Goal: Task Accomplishment & Management: Manage account settings

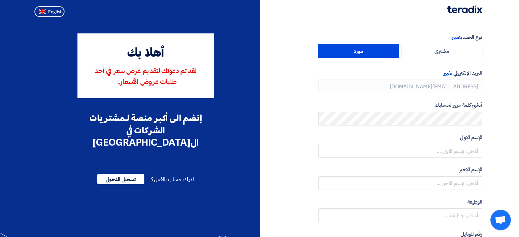
type input "[PHONE_NUMBER]"
click at [359, 53] on label "مورد" at bounding box center [358, 51] width 81 height 14
click at [359, 53] on input "مورد" at bounding box center [359, 51] width 80 height 14
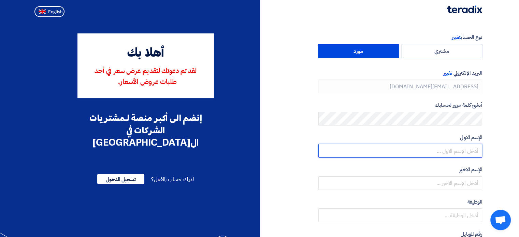
click at [461, 153] on input "text" at bounding box center [401, 151] width 164 height 14
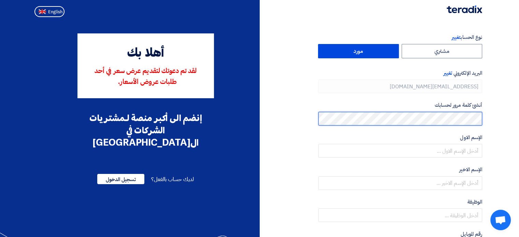
click at [519, 122] on html "نوع الحساب تغيير مشتري مورد البريد الإلكتروني تغيير [EMAIL_ADDRESS][DOMAIN_NAME…" at bounding box center [259, 187] width 519 height 375
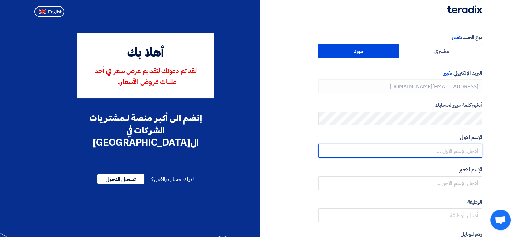
click at [448, 153] on input "text" at bounding box center [401, 151] width 164 height 14
type input "بشير"
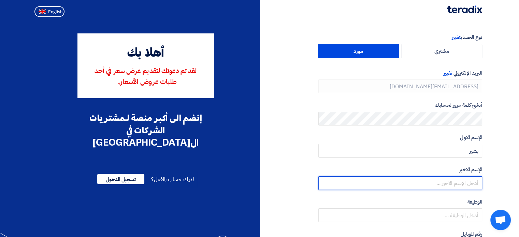
click at [455, 181] on input "text" at bounding box center [401, 184] width 164 height 14
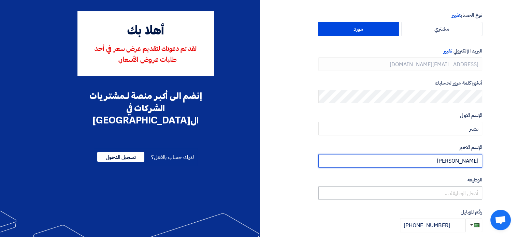
scroll to position [34, 0]
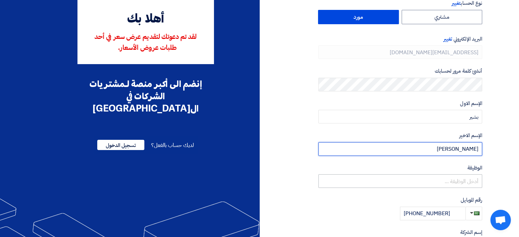
type input "[PERSON_NAME]"
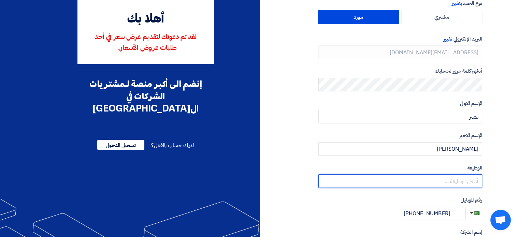
click at [446, 182] on input "text" at bounding box center [401, 182] width 164 height 14
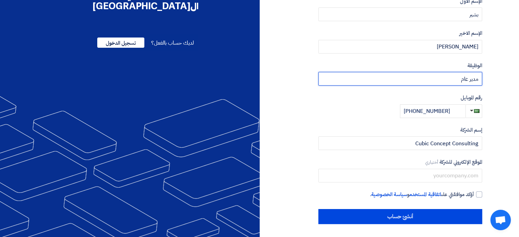
scroll to position [137, 0]
type input "مدير عام"
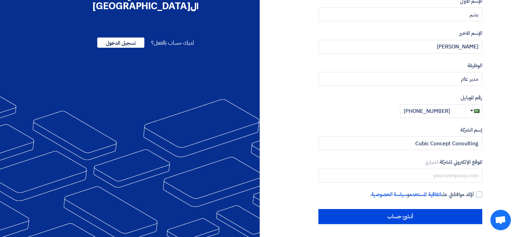
drag, startPoint x: 479, startPoint y: 194, endPoint x: 471, endPoint y: 203, distance: 11.6
click at [479, 194] on div at bounding box center [479, 195] width 6 height 6
click at [474, 194] on input "أؤكد موافقتي على اتفاقية المستخدم و سياسة الخصوصية ." at bounding box center [392, 198] width 164 height 14
checkbox input "true"
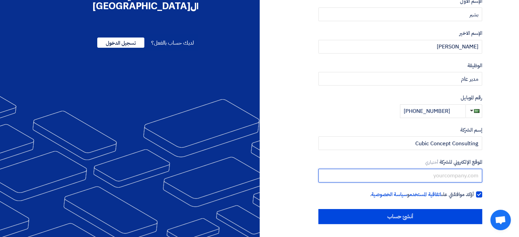
click at [446, 177] on input "text" at bounding box center [401, 176] width 164 height 14
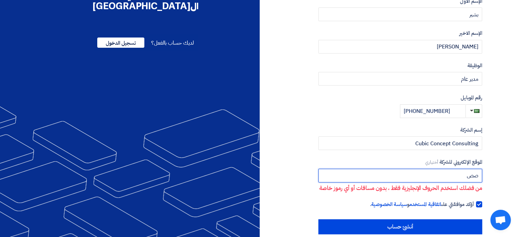
type input "ص"
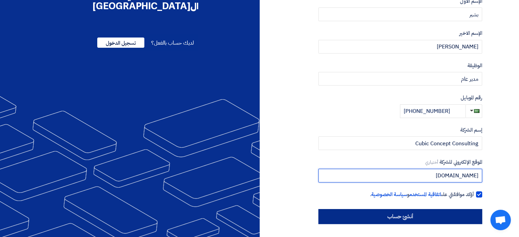
type input "[DOMAIN_NAME]"
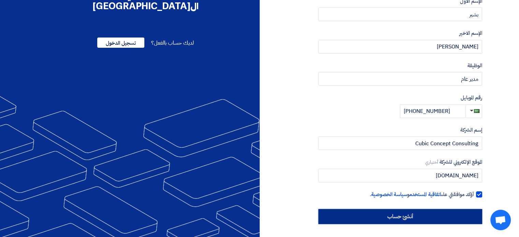
click at [417, 215] on input "أنشئ حساب" at bounding box center [401, 216] width 164 height 15
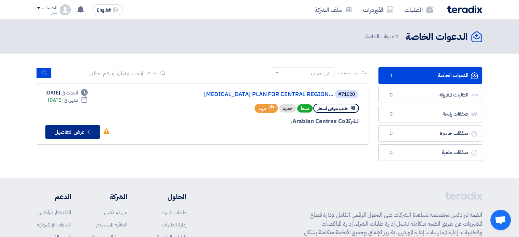
click at [85, 136] on button "Check details عرض التفاصيل" at bounding box center [72, 132] width 55 height 14
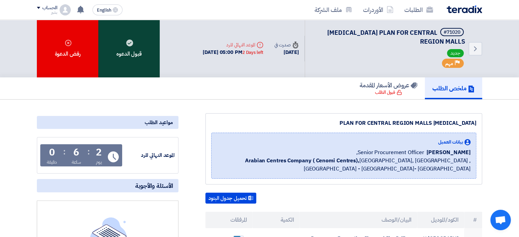
click at [134, 50] on div "قبول الدعوه" at bounding box center [128, 49] width 61 height 58
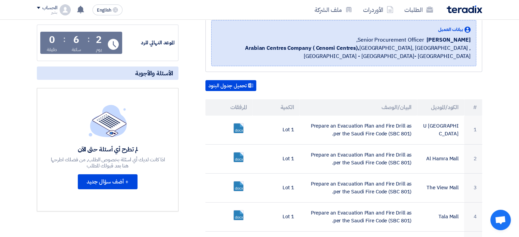
scroll to position [102, 0]
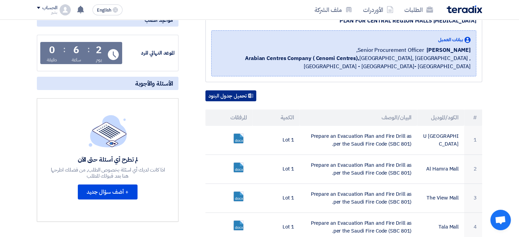
click at [223, 95] on button "تحميل جدول البنود" at bounding box center [231, 96] width 51 height 11
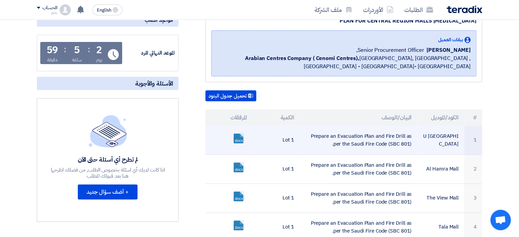
click at [239, 139] on link at bounding box center [261, 154] width 55 height 41
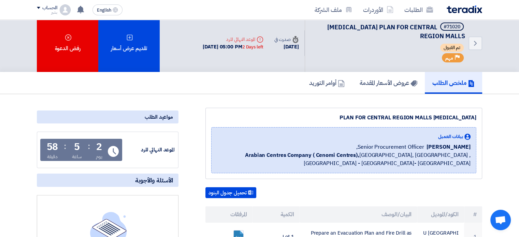
scroll to position [0, 0]
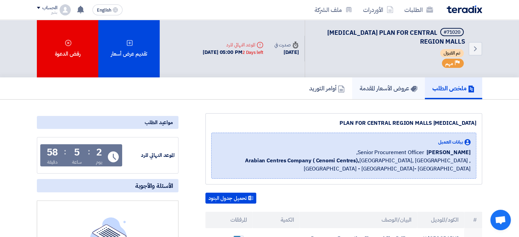
click at [384, 86] on h5 "عروض الأسعار المقدمة" at bounding box center [389, 88] width 58 height 8
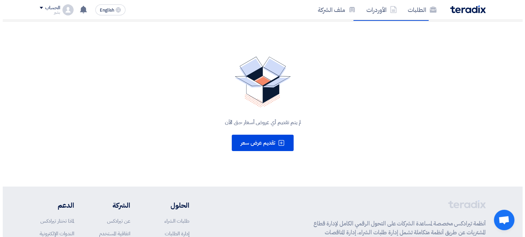
scroll to position [102, 0]
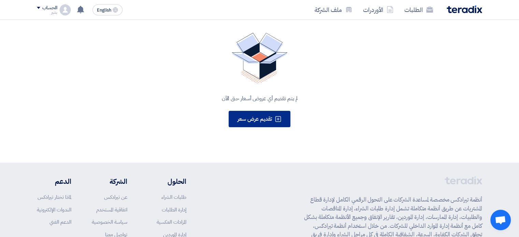
click at [251, 116] on span "تقديم عرض سعر" at bounding box center [255, 119] width 34 height 8
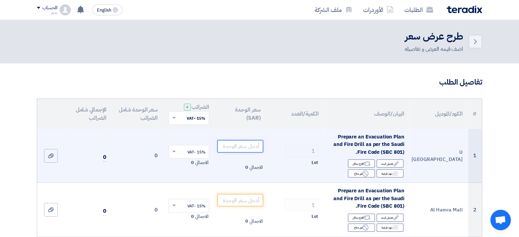
click at [243, 146] on input "number" at bounding box center [241, 146] width 46 height 12
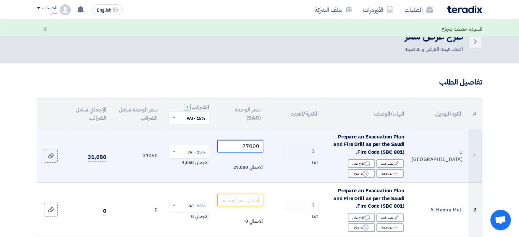
type input "27000"
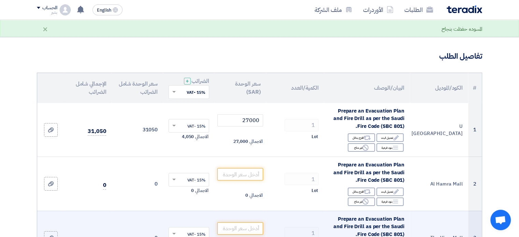
scroll to position [102, 0]
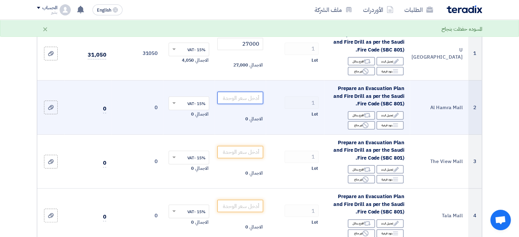
click at [242, 98] on input "number" at bounding box center [241, 98] width 46 height 12
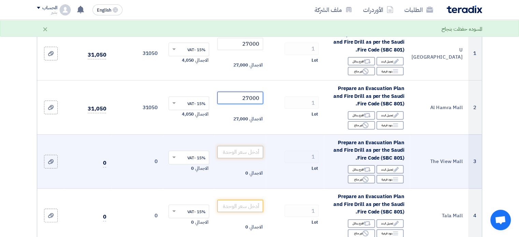
type input "27000"
click at [242, 154] on input "number" at bounding box center [241, 152] width 46 height 12
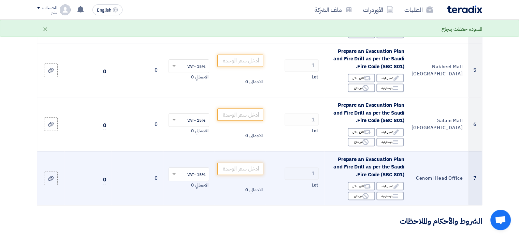
scroll to position [307, 0]
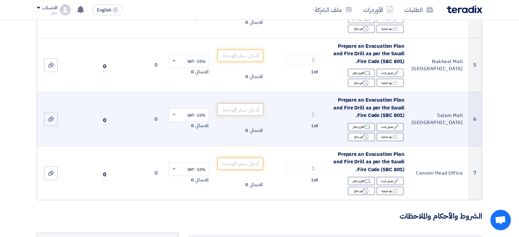
type input "27000"
click at [232, 109] on input "number" at bounding box center [241, 109] width 46 height 12
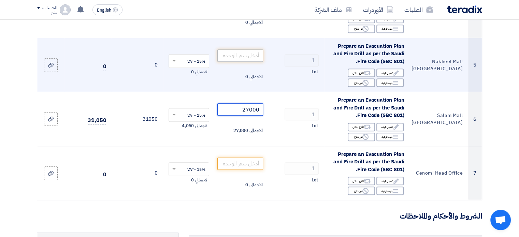
type input "27000"
click at [240, 50] on input "number" at bounding box center [241, 56] width 46 height 12
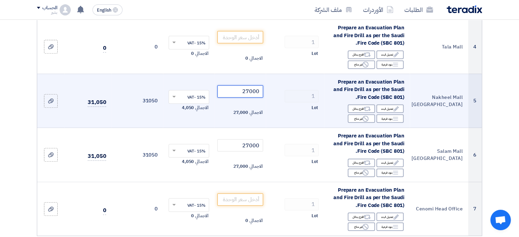
scroll to position [239, 0]
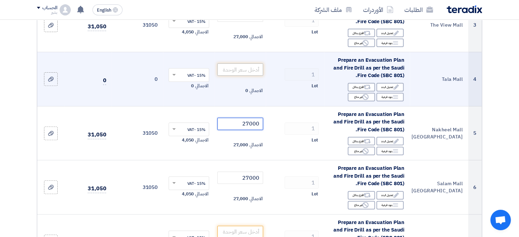
type input "27000"
click at [240, 66] on input "number" at bounding box center [241, 70] width 46 height 12
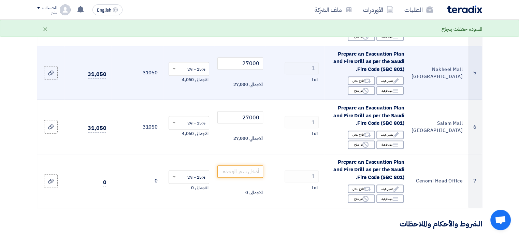
scroll to position [342, 0]
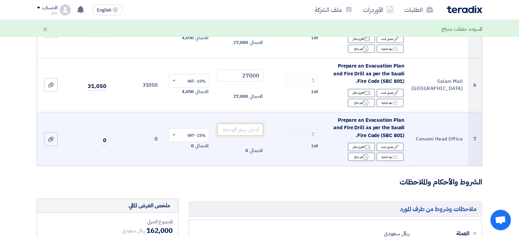
type input "27000"
click at [241, 129] on input "number" at bounding box center [241, 130] width 46 height 12
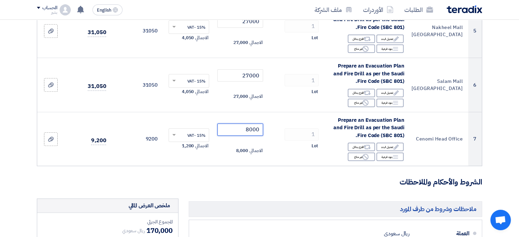
type input "8000"
click at [284, 188] on form "تفاصيل الطلب # الكود/الموديل البيان/الوصف الكمية/العدد سعر الوحدة (SAR) الضرائب…" at bounding box center [260, 85] width 446 height 699
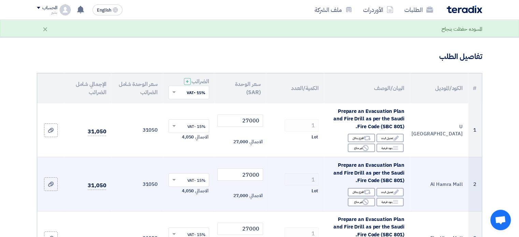
scroll to position [68, 0]
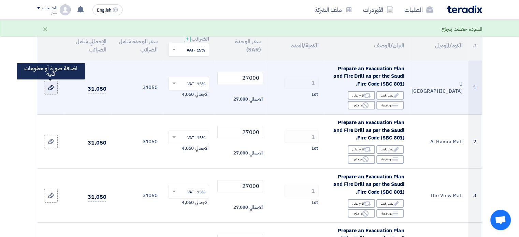
click at [48, 90] on icon at bounding box center [50, 87] width 5 height 5
click at [0, 0] on input "file" at bounding box center [0, 0] width 0 height 0
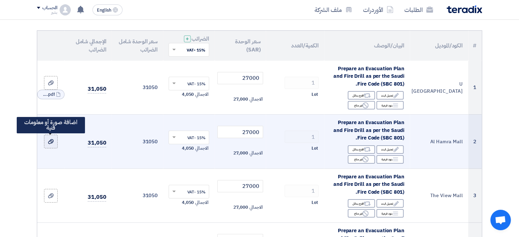
click at [53, 142] on use at bounding box center [50, 141] width 5 height 5
click at [0, 0] on input "file" at bounding box center [0, 0] width 0 height 0
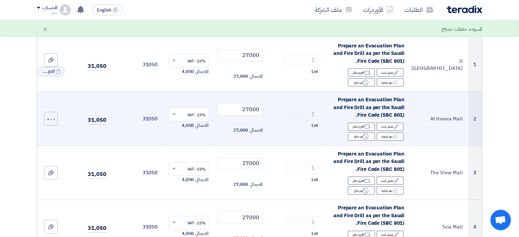
scroll to position [137, 0]
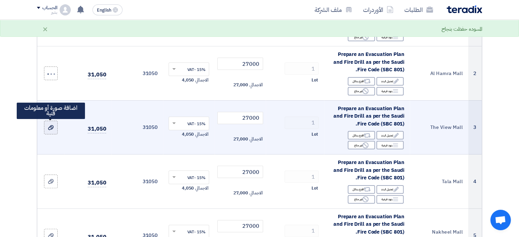
click at [52, 126] on icon at bounding box center [50, 127] width 5 height 5
click at [0, 0] on input "file" at bounding box center [0, 0] width 0 height 0
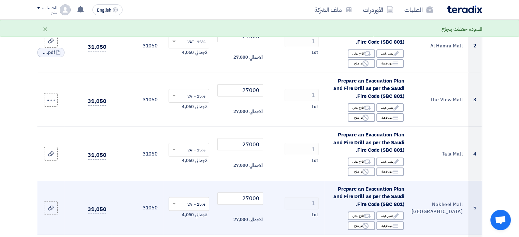
scroll to position [239, 0]
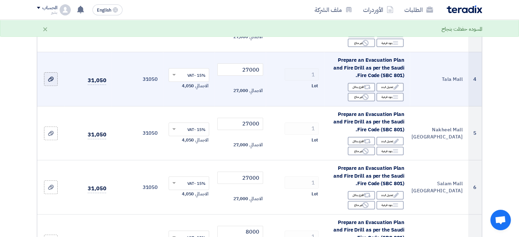
click at [53, 83] on div at bounding box center [50, 79] width 7 height 8
click at [0, 0] on input "file" at bounding box center [0, 0] width 0 height 0
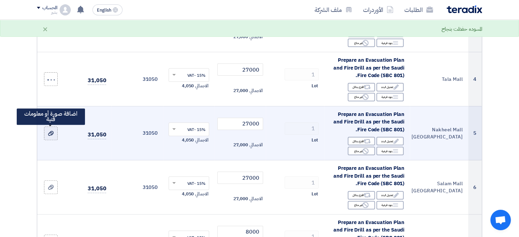
click at [53, 134] on icon at bounding box center [50, 133] width 5 height 5
click at [0, 0] on input "file" at bounding box center [0, 0] width 0 height 0
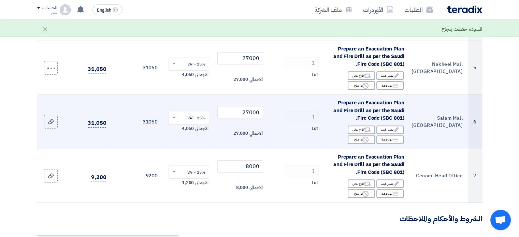
scroll to position [307, 0]
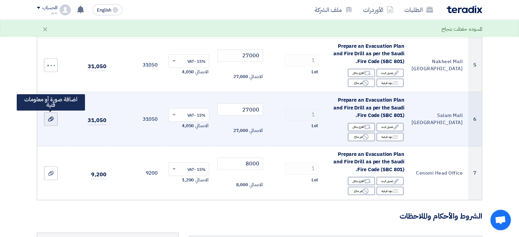
click at [51, 116] on icon at bounding box center [50, 118] width 5 height 5
click at [0, 0] on input "file" at bounding box center [0, 0] width 0 height 0
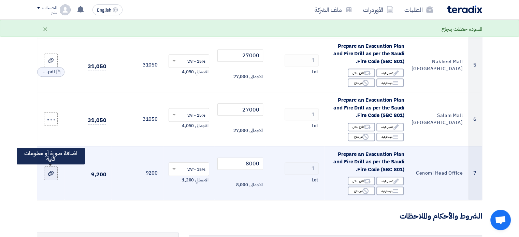
click at [54, 172] on label at bounding box center [51, 174] width 14 height 14
click at [0, 0] on input "file" at bounding box center [0, 0] width 0 height 0
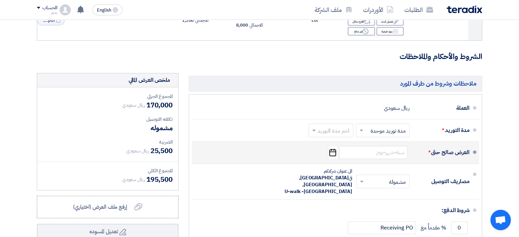
scroll to position [478, 0]
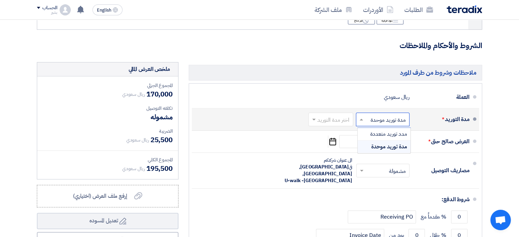
click at [361, 116] on span at bounding box center [361, 119] width 9 height 7
click at [362, 119] on span at bounding box center [361, 120] width 3 height 2
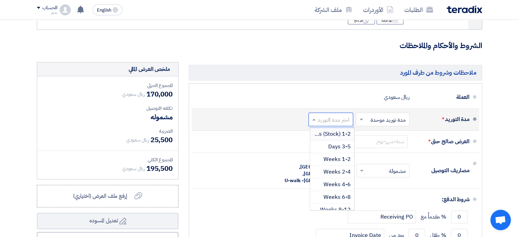
click at [312, 116] on span at bounding box center [313, 119] width 9 height 7
click at [256, 113] on div "مدة التوريد * اختر مدة التوريد × مدة توريد موحدة × اختر مدة التوريد 1-2 Days (S…" at bounding box center [333, 119] width 273 height 16
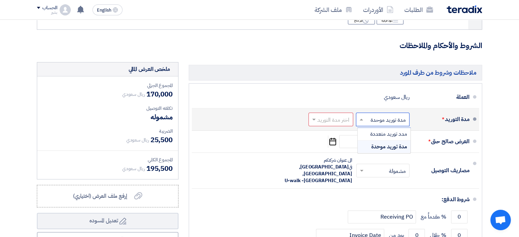
click at [365, 118] on input "text" at bounding box center [382, 120] width 50 height 10
click at [373, 134] on span "مدد توريد متعددة" at bounding box center [389, 134] width 37 height 8
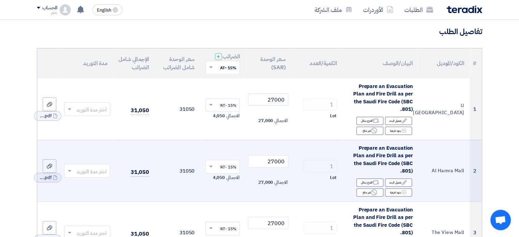
scroll to position [84, 0]
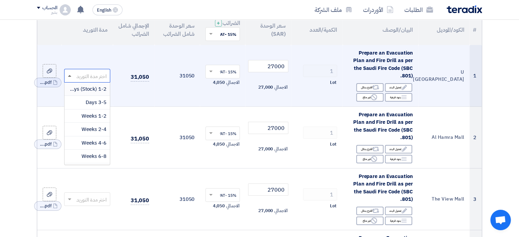
click at [69, 76] on span at bounding box center [69, 76] width 3 height 2
click at [85, 128] on span "2-4 Weeks" at bounding box center [94, 130] width 25 height 8
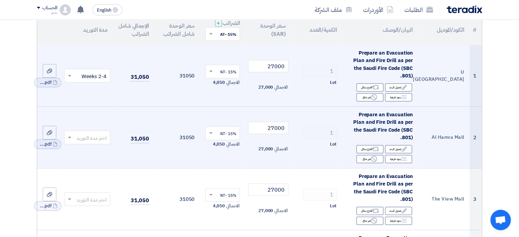
click at [78, 139] on input "text" at bounding box center [91, 138] width 32 height 11
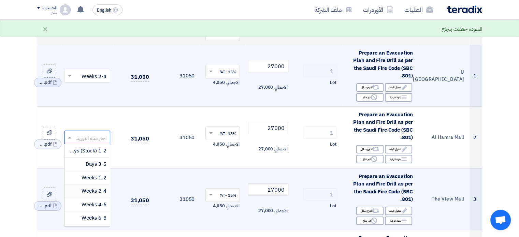
click at [92, 190] on span "2-4 Weeks" at bounding box center [94, 191] width 25 height 8
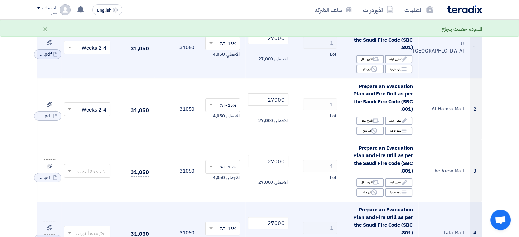
scroll to position [152, 0]
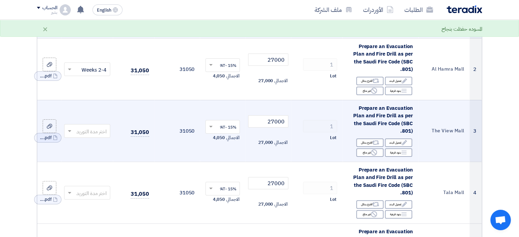
click at [75, 130] on input "text" at bounding box center [91, 131] width 32 height 11
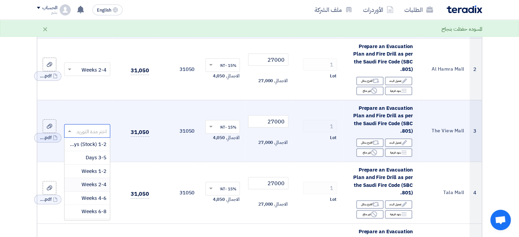
click at [87, 184] on span "2-4 Weeks" at bounding box center [94, 185] width 25 height 8
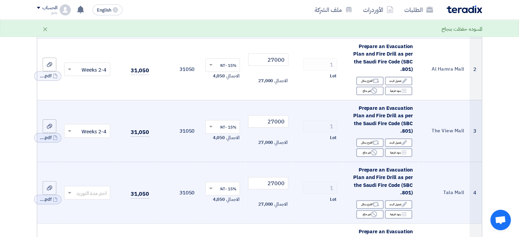
click at [81, 190] on input "text" at bounding box center [91, 193] width 32 height 11
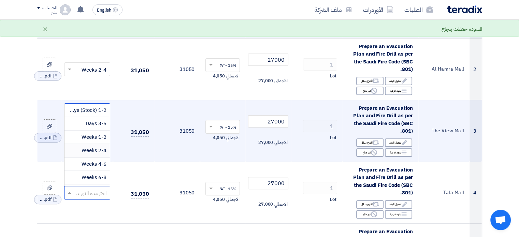
click at [96, 147] on span "2-4 Weeks" at bounding box center [94, 151] width 25 height 8
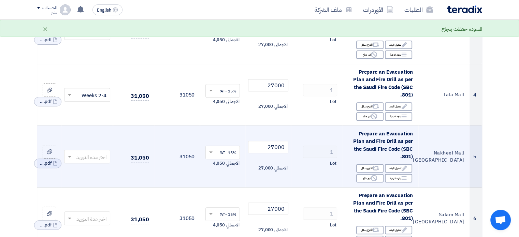
scroll to position [255, 0]
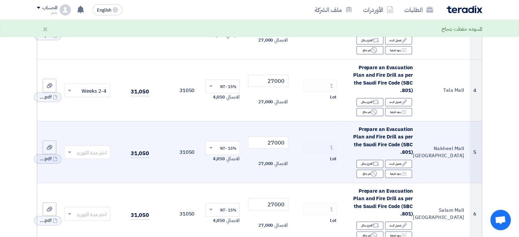
click at [82, 155] on input "text" at bounding box center [91, 152] width 32 height 11
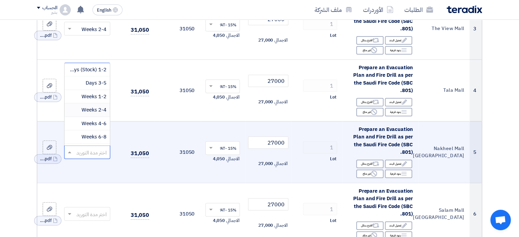
click at [94, 107] on span "2-4 Weeks" at bounding box center [94, 110] width 25 height 8
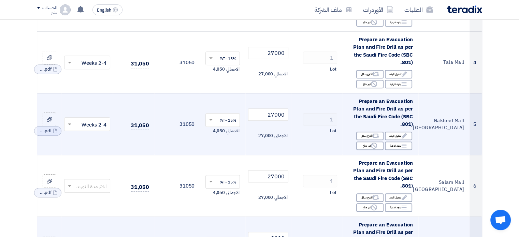
scroll to position [323, 0]
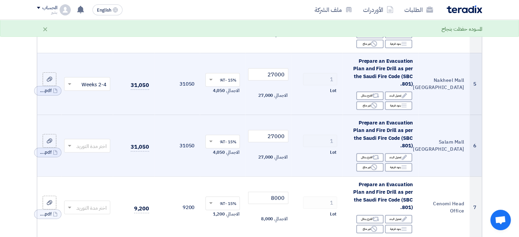
click at [77, 145] on input "text" at bounding box center [91, 146] width 32 height 11
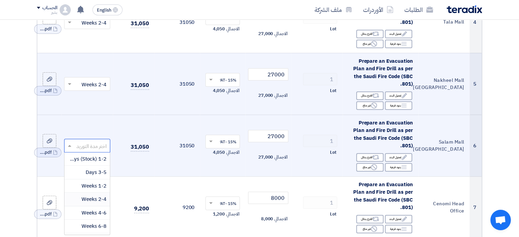
click at [89, 198] on span "2-4 Weeks" at bounding box center [94, 200] width 25 height 8
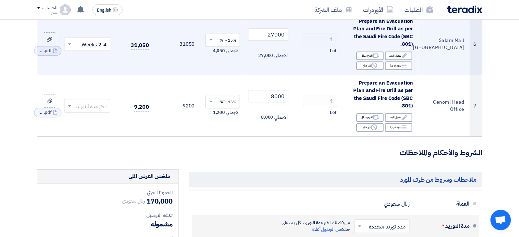
scroll to position [426, 0]
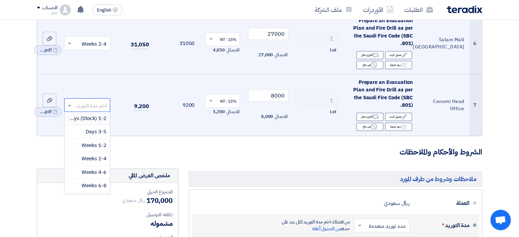
click at [81, 106] on input "text" at bounding box center [91, 105] width 32 height 11
click at [90, 157] on span "2-4 Weeks" at bounding box center [94, 159] width 25 height 8
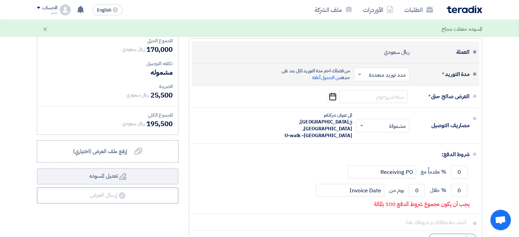
scroll to position [596, 0]
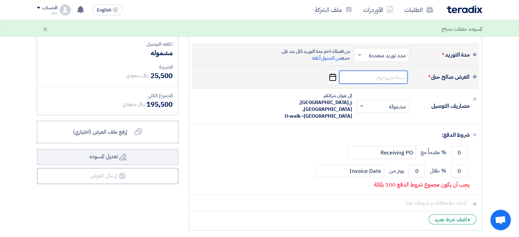
click at [377, 73] on input at bounding box center [373, 77] width 68 height 13
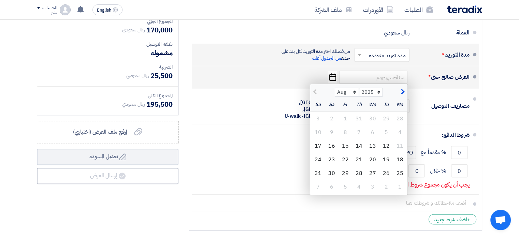
click at [403, 90] on span "button" at bounding box center [402, 92] width 4 height 8
select select "9"
click at [346, 129] on div "12" at bounding box center [346, 133] width 14 height 14
type input "[DATE]"
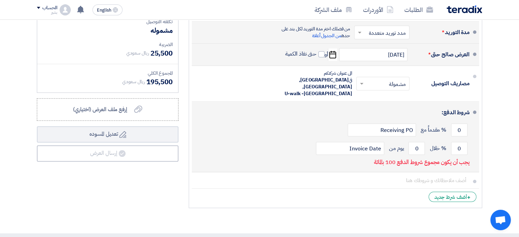
scroll to position [630, 0]
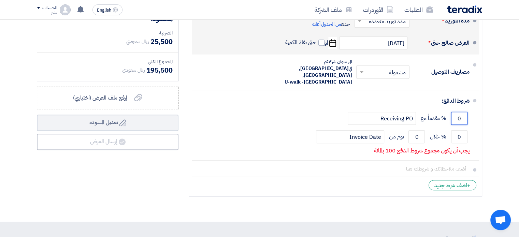
drag, startPoint x: 456, startPoint y: 112, endPoint x: 487, endPoint y: 112, distance: 30.7
click at [487, 112] on div "ملاحظات وشروط من طرف المورد العملة ريال سعودي مدة التوريد * اختر مدة التوريد ×" at bounding box center [336, 82] width 304 height 236
type input "50"
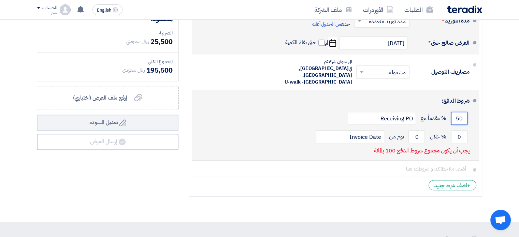
click at [462, 113] on input "50" at bounding box center [459, 118] width 16 height 13
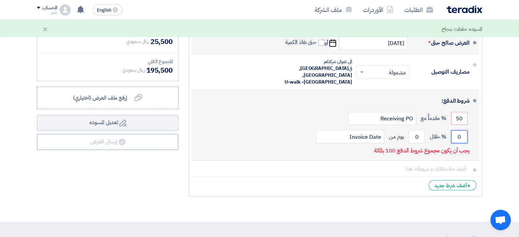
click at [454, 130] on input "0" at bounding box center [459, 136] width 16 height 13
click at [457, 114] on input "50" at bounding box center [459, 118] width 16 height 13
click at [455, 131] on input "0" at bounding box center [459, 136] width 16 height 13
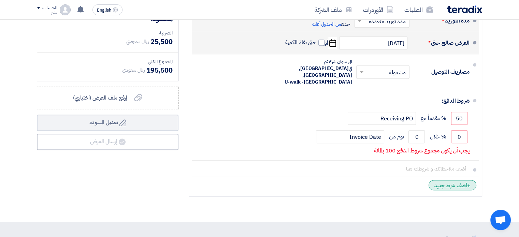
click at [444, 180] on div "+ أضف شرط جديد" at bounding box center [453, 185] width 48 height 10
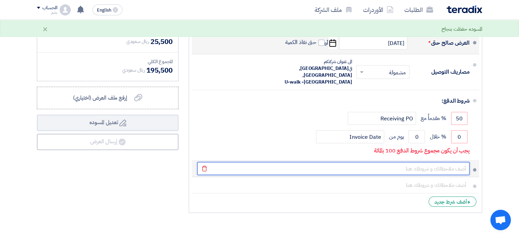
click at [452, 162] on input "text" at bounding box center [333, 168] width 273 height 13
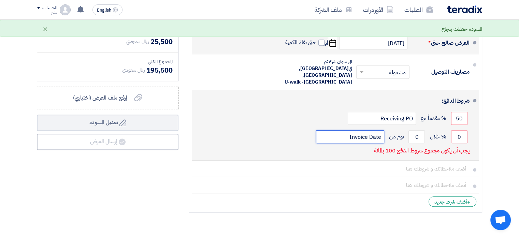
click at [379, 130] on input "Invoice Date" at bounding box center [350, 136] width 68 height 13
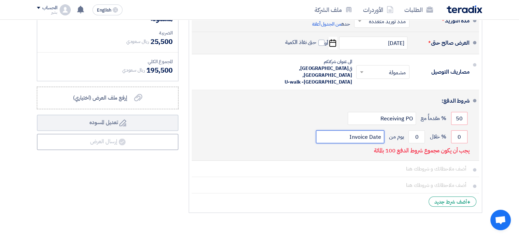
drag, startPoint x: 345, startPoint y: 128, endPoint x: 449, endPoint y: 128, distance: 104.2
click at [449, 128] on div "0 % خلال 0 يوم من Invoice Date" at bounding box center [333, 137] width 273 height 18
click at [454, 130] on input "0" at bounding box center [459, 136] width 16 height 13
drag, startPoint x: 458, startPoint y: 128, endPoint x: 462, endPoint y: 129, distance: 4.2
click at [462, 130] on input "0" at bounding box center [459, 136] width 16 height 13
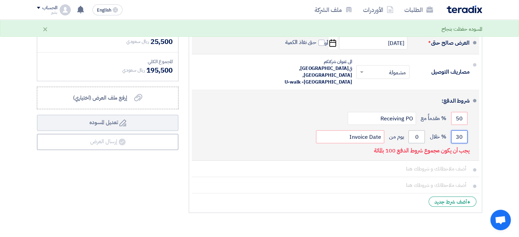
type input "30"
click at [413, 130] on input "0" at bounding box center [417, 136] width 16 height 13
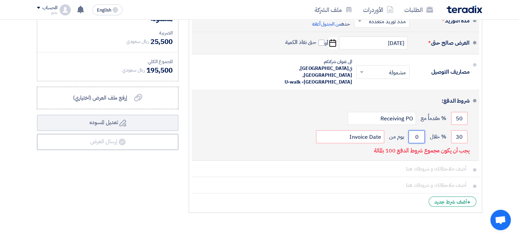
drag, startPoint x: 414, startPoint y: 128, endPoint x: 422, endPoint y: 128, distance: 7.9
click at [422, 130] on input "0" at bounding box center [417, 136] width 16 height 13
type input "1"
click at [356, 131] on input "Invoice Date" at bounding box center [350, 136] width 68 height 13
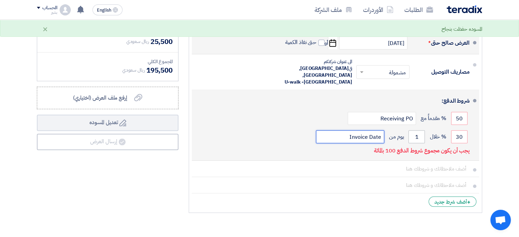
drag, startPoint x: 349, startPoint y: 129, endPoint x: 411, endPoint y: 128, distance: 62.2
click at [411, 128] on div "30 % خلال 1 يوم من Invoice Date" at bounding box center [333, 137] width 273 height 18
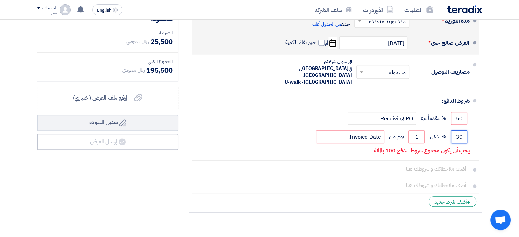
drag, startPoint x: 457, startPoint y: 130, endPoint x: 481, endPoint y: 133, distance: 24.4
click at [481, 133] on ul "العملة ريال سعودي مدة التوريد * اختر مدة التوريد × مدد توريد متعددة" at bounding box center [336, 99] width 294 height 228
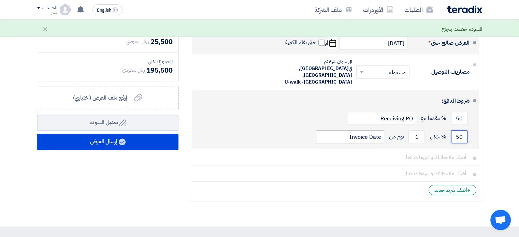
type input "50"
click at [332, 130] on input "Invoice Date" at bounding box center [350, 136] width 68 height 13
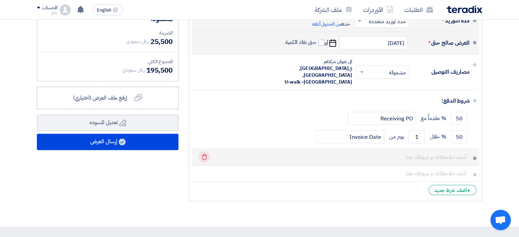
click at [205, 151] on icon "Delete" at bounding box center [205, 157] width 12 height 12
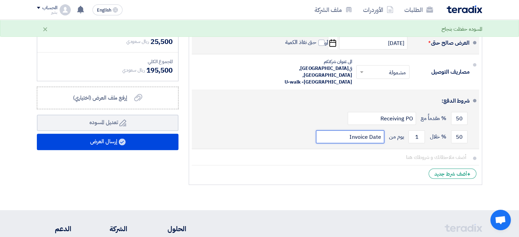
drag, startPoint x: 340, startPoint y: 127, endPoint x: 401, endPoint y: 127, distance: 60.8
click at [401, 128] on div "50 % خلال 1 يوم من Invoice Date" at bounding box center [333, 137] width 273 height 18
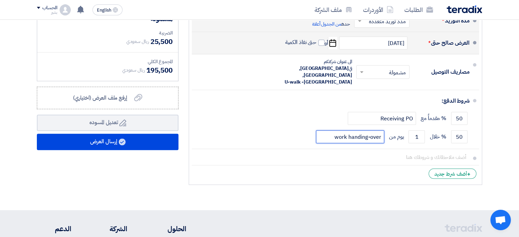
type input "work handing-over"
click at [368, 166] on li "+ أضف شرط جديد" at bounding box center [336, 174] width 288 height 16
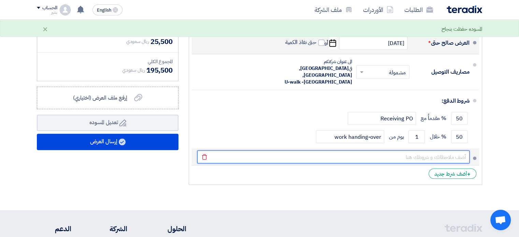
click at [445, 153] on input "text" at bounding box center [333, 157] width 273 height 13
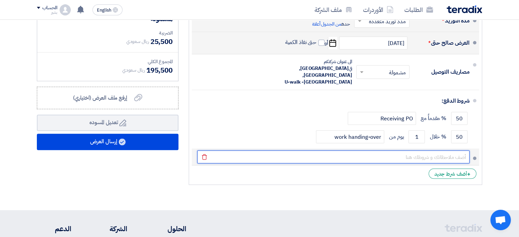
paste input "Payment Terms: 50% upon approval 30% upon completion of the evacuation plan des…"
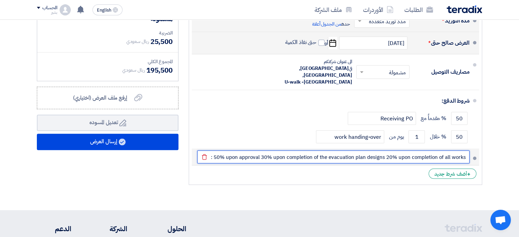
scroll to position [0, -33]
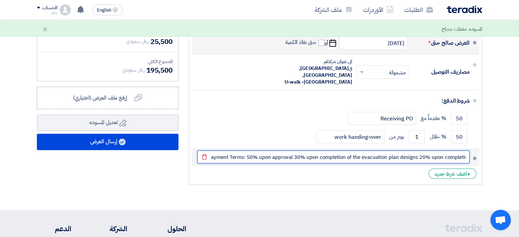
click at [296, 151] on input "Payment Terms: 50% upon approval 30% upon completion of the evacuation plan des…" at bounding box center [333, 157] width 273 height 13
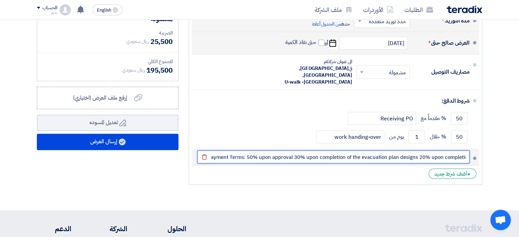
click at [294, 151] on input "Payment Terms: 50% upon approval 30% upon completion of the evacuation plan des…" at bounding box center [333, 157] width 273 height 13
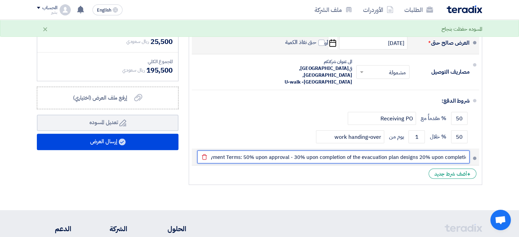
click at [419, 151] on input "Payment Terms: 50% upon approval - 30% upon completion of the evacuation plan d…" at bounding box center [333, 157] width 273 height 13
type input "Payment Terms: 50% upon approval - 30% upon completion of the evacuation plan d…"
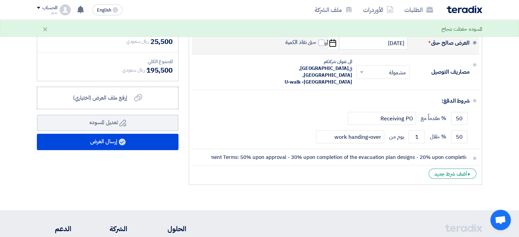
click at [405, 168] on li "+ أضف شرط جديد" at bounding box center [336, 174] width 288 height 16
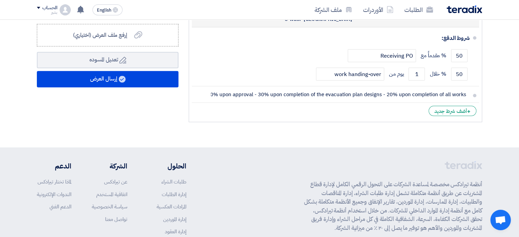
scroll to position [699, 0]
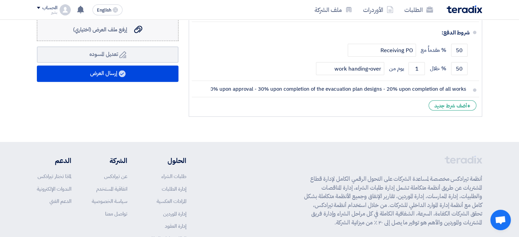
click at [105, 29] on span "إرفع ملف العرض (اختياري)" at bounding box center [100, 30] width 54 height 8
click at [0, 0] on input "إرفع ملف العرض (اختياري) إرفع ملف العرض (اختياري)" at bounding box center [0, 0] width 0 height 0
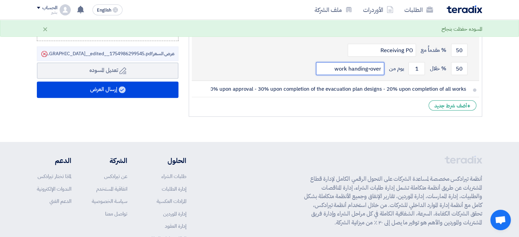
click at [331, 62] on input "work handing-over" at bounding box center [350, 68] width 68 height 13
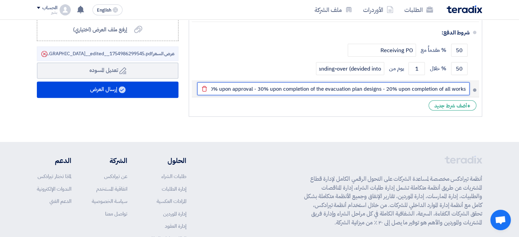
scroll to position [0, 0]
drag, startPoint x: 260, startPoint y: 80, endPoint x: 471, endPoint y: 78, distance: 211.4
click at [471, 81] on li "Payment Terms: 50% upon approval - 30% upon completion of the evacuation plan d…" at bounding box center [336, 89] width 288 height 16
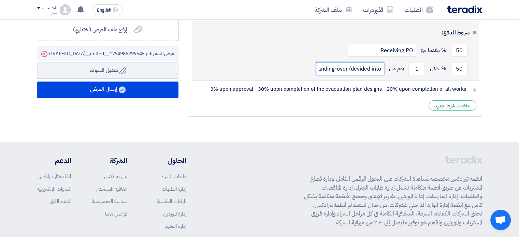
drag, startPoint x: 351, startPoint y: 60, endPoint x: 382, endPoint y: 59, distance: 30.4
click at [382, 62] on input "work handing-over (devided into" at bounding box center [350, 68] width 68 height 13
click at [382, 62] on input "work handing-over (divided into" at bounding box center [350, 68] width 68 height 13
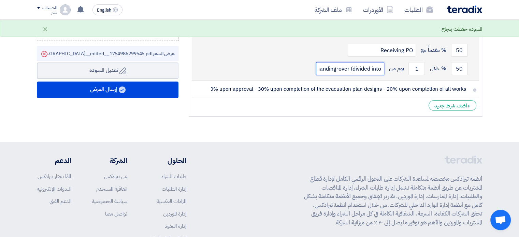
paste input "30% upon completion of the evacuation plan designs - 20% upon completion of all…"
click at [364, 62] on input "30% upon completion of the evacuation plan designs - 20% upon completion of all…" at bounding box center [350, 68] width 68 height 13
click at [328, 62] on input "30% upon completion of the evacuation plan designs - 20% upon completion of all…" at bounding box center [350, 68] width 68 height 13
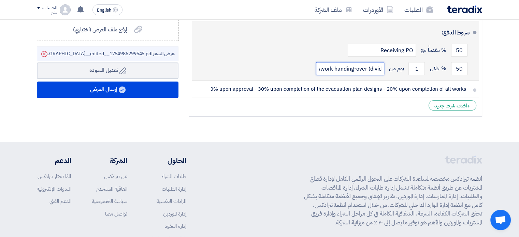
drag, startPoint x: 328, startPoint y: 61, endPoint x: 325, endPoint y: 64, distance: 3.9
click at [325, 64] on input "30% upon completion of the evacuation plan designs - 20% upon completion of all…" at bounding box center [350, 68] width 68 height 13
click at [327, 62] on input "30% upon completion of the evacuation plan designs - 20% upon completion of all…" at bounding box center [350, 68] width 68 height 13
click at [322, 62] on input "30% upon completion of the evacuation plan designs - 20% upon completion of all…" at bounding box center [350, 68] width 68 height 13
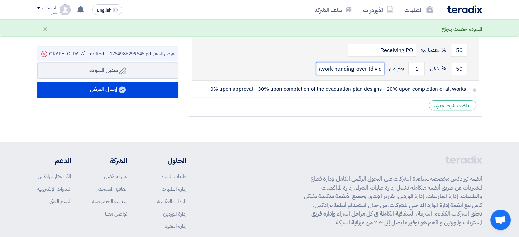
click at [332, 62] on input "30% upon completion of the evacuation plan designs - 20% upon completion of all…" at bounding box center [350, 68] width 68 height 13
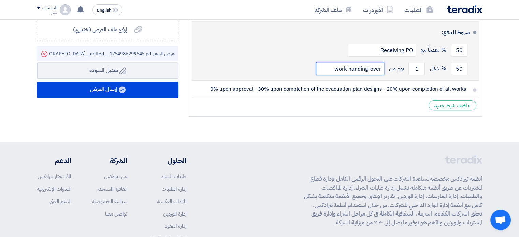
scroll to position [0, 0]
click at [381, 62] on input "work handing-over" at bounding box center [350, 68] width 68 height 13
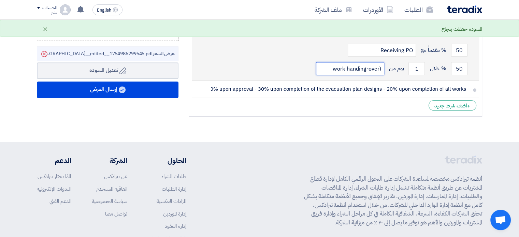
type input "work handing-over"
drag, startPoint x: 331, startPoint y: 61, endPoint x: 445, endPoint y: 56, distance: 113.9
click at [445, 59] on div "50 % خلال 1 يوم من work handing-over" at bounding box center [333, 68] width 273 height 18
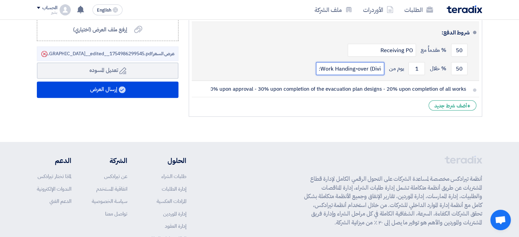
scroll to position [0, -21]
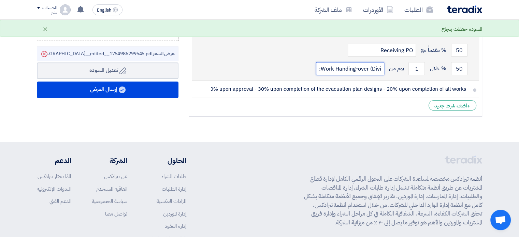
paste input "30% upon completion of the evacuation plan designs - 20% upon completion of all…"
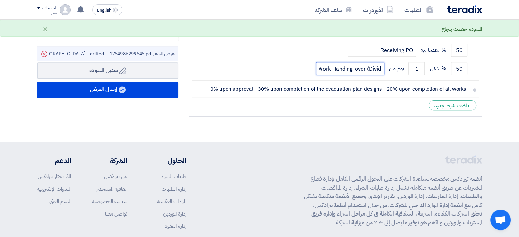
type input "Work Handing-over (Divided into: 30% upon completion of the evacuation plan des…"
click at [322, 107] on ul "العملة ريال سعودي مدة التوريد * اختر مدة التوريد × مدد توريد متعددة" at bounding box center [336, 16] width 294 height 200
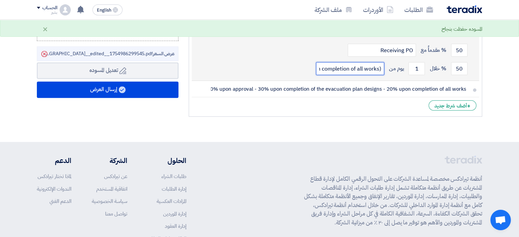
click at [341, 63] on input "Work Handing-over (Divided into: 30% upon completion of the evacuation plan des…" at bounding box center [350, 68] width 68 height 13
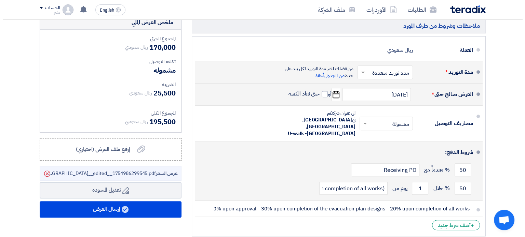
scroll to position [630, 0]
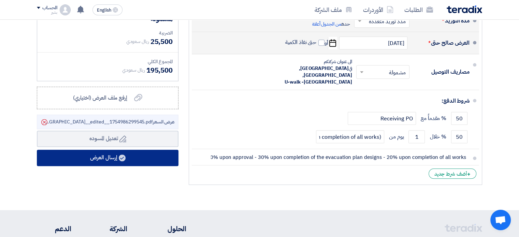
click at [99, 156] on button "إرسال العرض" at bounding box center [108, 158] width 142 height 16
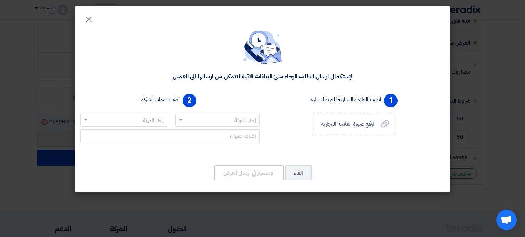
click at [225, 120] on input "text" at bounding box center [221, 120] width 71 height 11
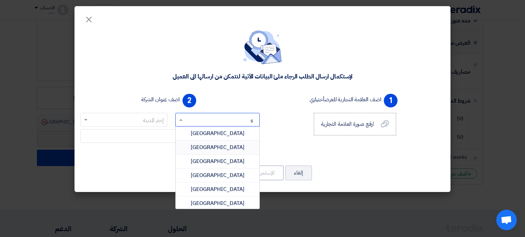
type input "sa"
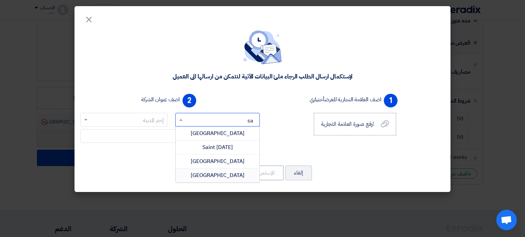
click at [221, 172] on span "[GEOGRAPHIC_DATA]" at bounding box center [218, 175] width 54 height 8
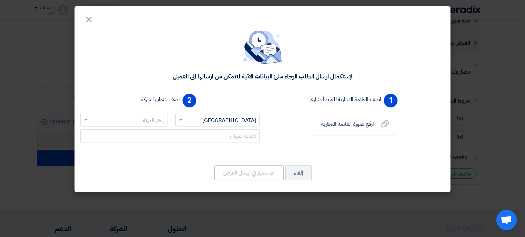
click at [133, 124] on input "text" at bounding box center [127, 120] width 73 height 11
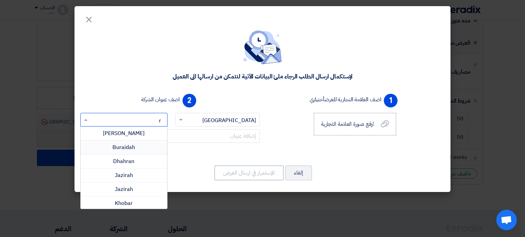
type input "ri"
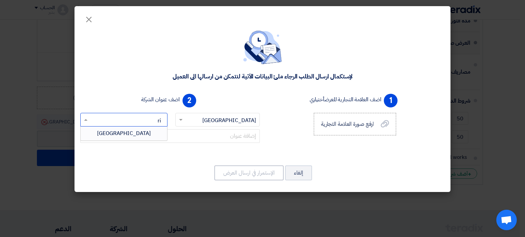
click at [136, 135] on div "[GEOGRAPHIC_DATA]" at bounding box center [124, 134] width 86 height 14
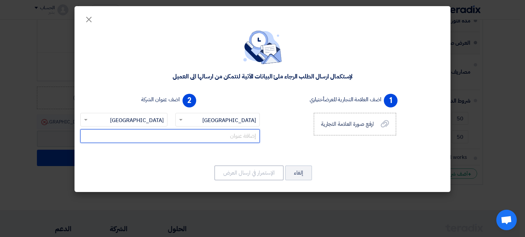
click at [242, 138] on input "text" at bounding box center [169, 136] width 179 height 14
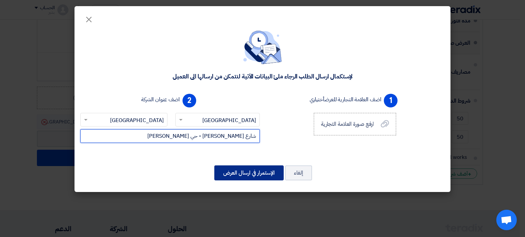
type input "شارع [PERSON_NAME] - حي [PERSON_NAME]"
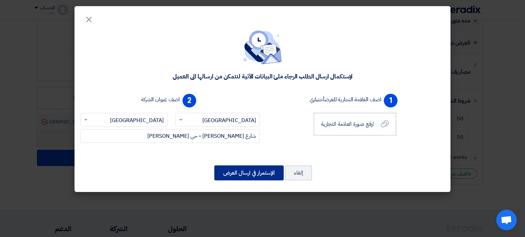
click at [257, 171] on button "الإستمرار في ارسال العرض" at bounding box center [248, 173] width 69 height 15
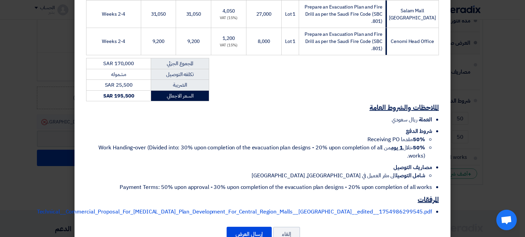
scroll to position [279, 0]
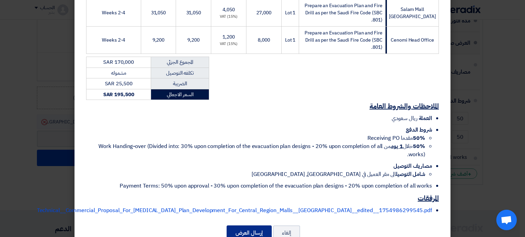
click at [253, 226] on button "إرسال العرض" at bounding box center [248, 233] width 45 height 15
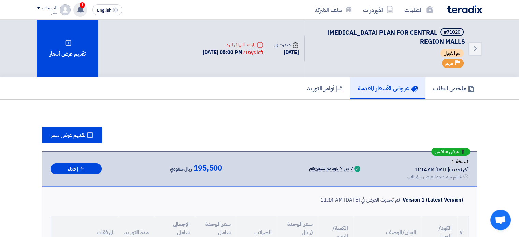
click at [84, 6] on span "1" at bounding box center [82, 4] width 5 height 5
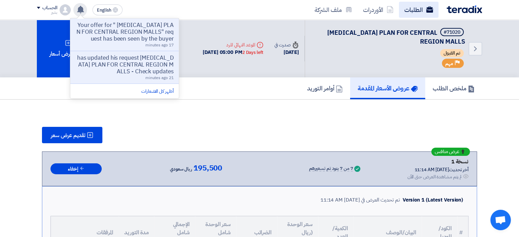
click at [414, 8] on link "الطلبات" at bounding box center [419, 10] width 40 height 16
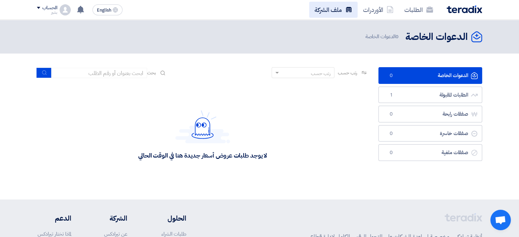
click at [328, 11] on link "ملف الشركة" at bounding box center [333, 10] width 48 height 16
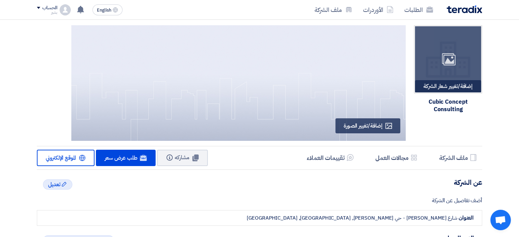
click at [437, 86] on div "إضافة/تغيير شعار الشركة Image" at bounding box center [448, 86] width 66 height 12
type input "C:\fakepath\cubic concepts Logo BG.png"
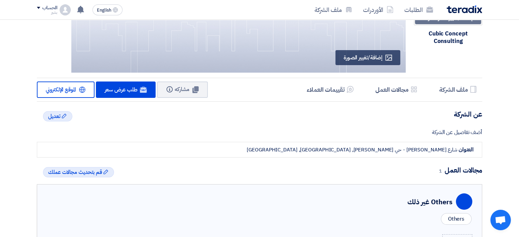
scroll to position [68, 0]
click at [390, 92] on h5 "مجالات العمل" at bounding box center [392, 90] width 33 height 8
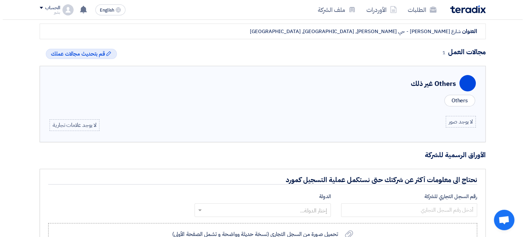
scroll to position [176, 0]
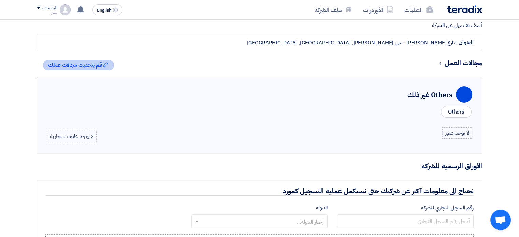
click at [79, 63] on span "قم بتحديث مجالات عملك" at bounding box center [75, 65] width 54 height 8
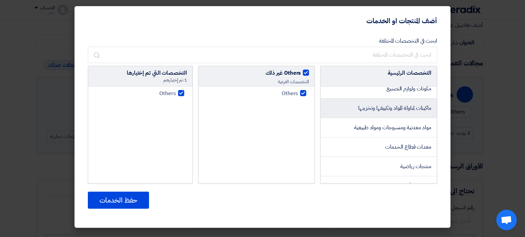
scroll to position [717, 0]
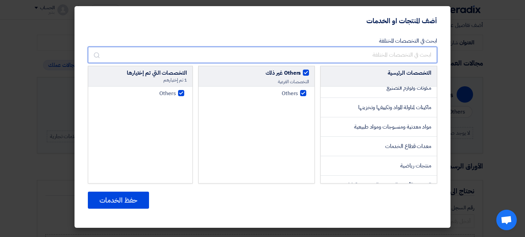
click at [396, 52] on input "text" at bounding box center [262, 55] width 349 height 16
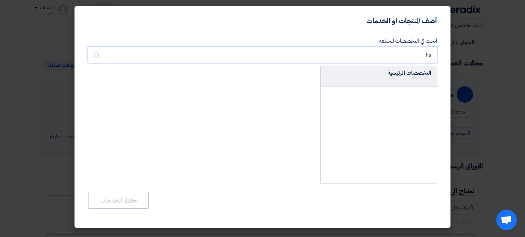
type input "h"
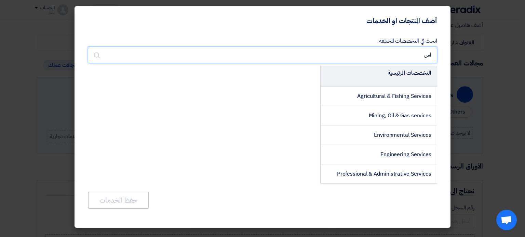
type input "ا"
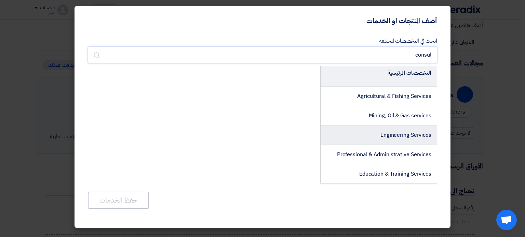
type input "consul"
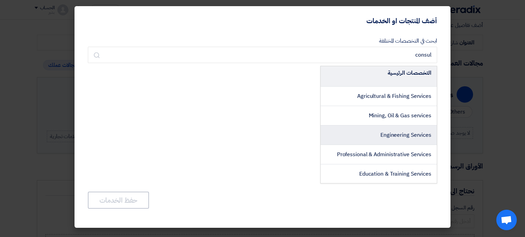
drag, startPoint x: 408, startPoint y: 134, endPoint x: 402, endPoint y: 136, distance: 6.0
click at [408, 134] on span "Engineering Services" at bounding box center [405, 135] width 51 height 8
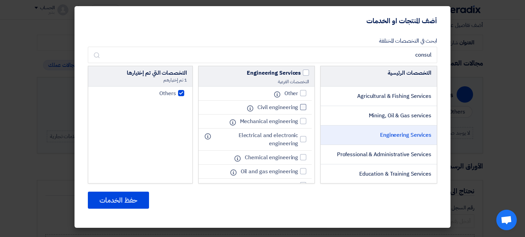
click at [302, 107] on div at bounding box center [303, 107] width 6 height 6
click at [298, 107] on input "Civil engineering" at bounding box center [295, 107] width 4 height 4
checkbox input "true"
click at [302, 120] on div at bounding box center [303, 121] width 6 height 6
click at [298, 120] on input "Mechanical engineering" at bounding box center [295, 121] width 4 height 4
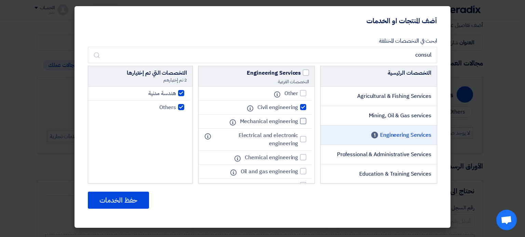
checkbox input "true"
click at [303, 135] on label "Electrical and electronic engineering" at bounding box center [258, 139] width 95 height 16
click at [298, 137] on input "Electrical and electronic engineering" at bounding box center [295, 139] width 4 height 4
checkbox input "true"
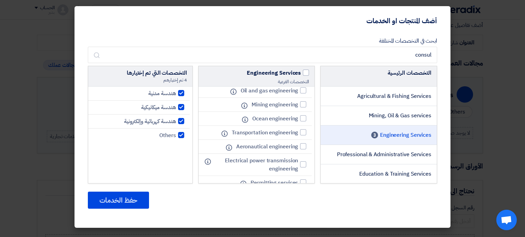
scroll to position [102, 0]
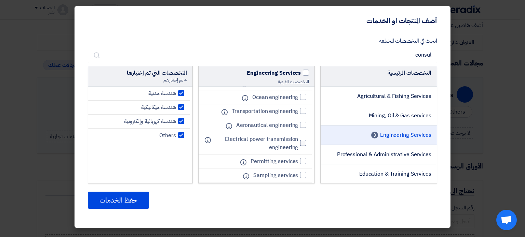
click at [301, 143] on div at bounding box center [303, 143] width 6 height 6
click at [298, 143] on input "Electrical power transmission engineering" at bounding box center [295, 143] width 4 height 4
checkbox input "true"
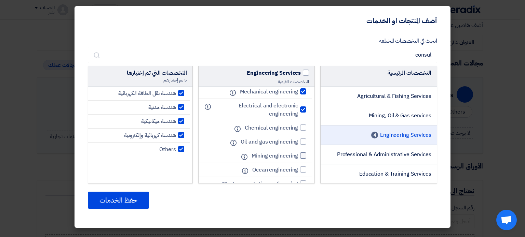
scroll to position [0, 0]
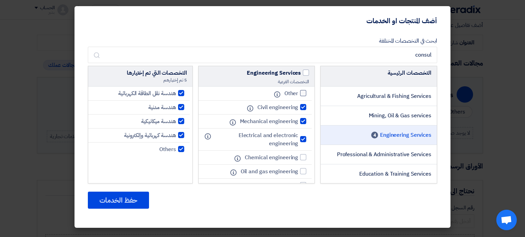
click at [302, 93] on div at bounding box center [303, 93] width 6 height 6
click at [298, 93] on input "Other" at bounding box center [295, 93] width 4 height 4
checkbox input "true"
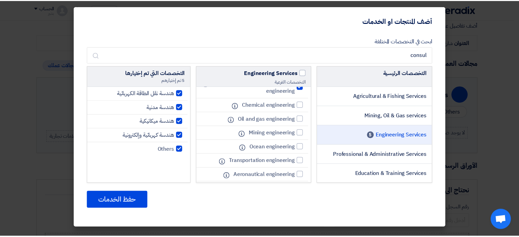
scroll to position [68, 0]
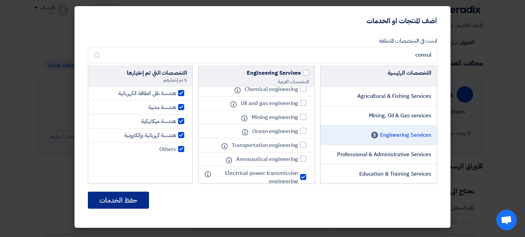
click at [122, 200] on button "حفظ الخدمات" at bounding box center [118, 200] width 61 height 17
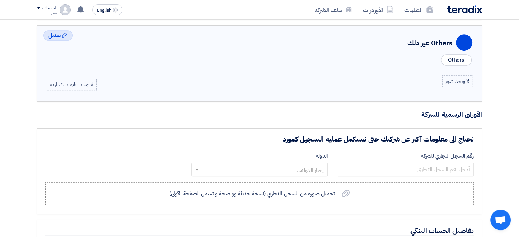
scroll to position [312, 0]
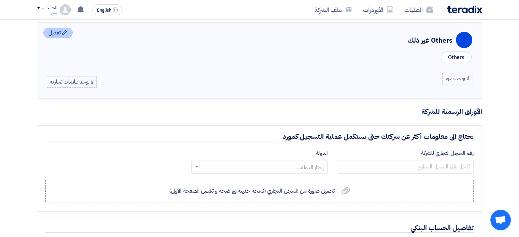
click at [53, 30] on span "تعديل" at bounding box center [54, 33] width 12 height 8
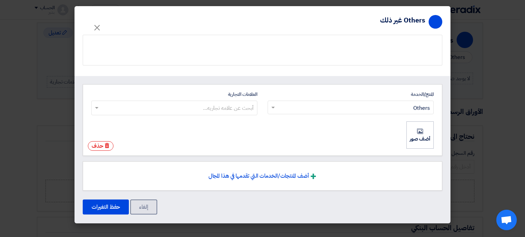
click at [315, 109] on input "المنتج/الخدمة ابحث عن المنتج/الخدمة × Others ×" at bounding box center [354, 107] width 152 height 11
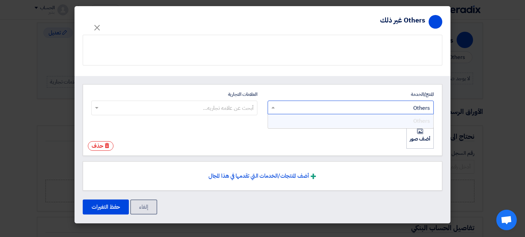
click at [310, 110] on input "المنتج/الخدمة ابحث عن المنتج/الخدمة × Others × Others" at bounding box center [354, 107] width 152 height 11
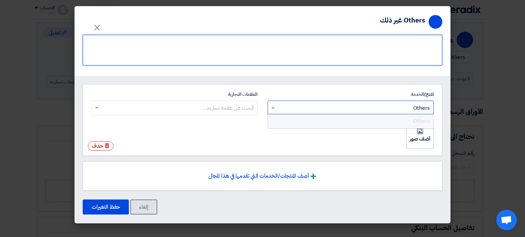
click at [343, 54] on textarea at bounding box center [262, 50] width 359 height 31
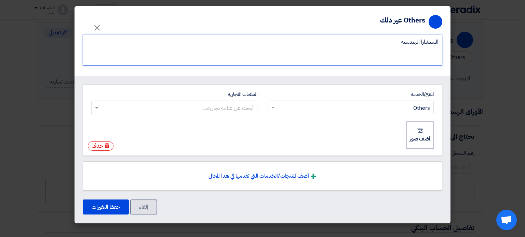
click at [434, 43] on textarea at bounding box center [262, 50] width 359 height 31
click at [419, 41] on textarea at bounding box center [262, 50] width 359 height 31
click at [387, 42] on textarea at bounding box center [262, 50] width 359 height 31
type textarea "الاستشارات الهندسية عامة بالاضافة لنشاط انظمة الحماية من الحريق ومعتمدون لدى ال…"
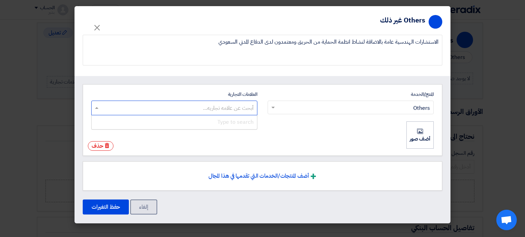
click at [205, 111] on input "العلامات التجارية أبحث عن علامه تجاريه... Type to search" at bounding box center [173, 107] width 159 height 11
click at [187, 110] on input "العلامات التجارية أبحث عن علامه تجاريه... Type to search" at bounding box center [173, 107] width 159 height 11
click at [212, 103] on input "العلامات التجارية أبحث عن علامه تجاريه... Type to search" at bounding box center [173, 107] width 159 height 11
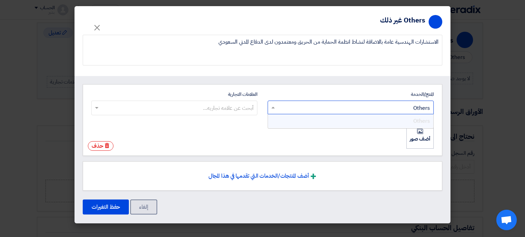
click at [286, 105] on input "المنتج/الخدمة ابحث عن المنتج/الخدمة × Others × Others" at bounding box center [354, 107] width 152 height 11
click at [415, 136] on li "أضف صور أضف صور" at bounding box center [419, 135] width 27 height 27
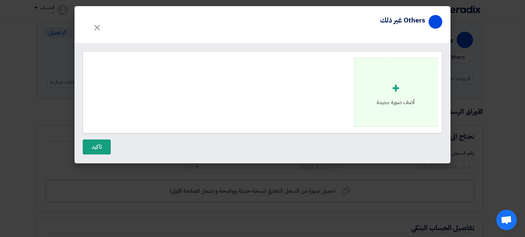
click at [392, 96] on div "+" at bounding box center [395, 88] width 38 height 20
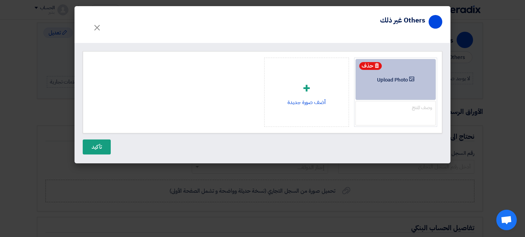
click at [385, 79] on span "Upload Photo" at bounding box center [392, 80] width 31 height 5
click at [0, 0] on input "Upload Photo Upload Photo" at bounding box center [0, 0] width 0 height 0
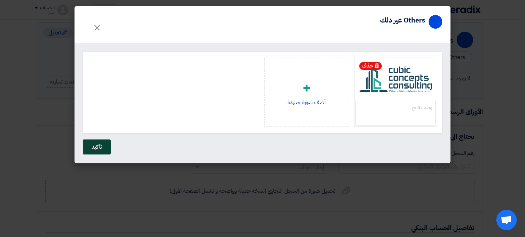
click at [96, 144] on button "تأكيد" at bounding box center [97, 147] width 28 height 15
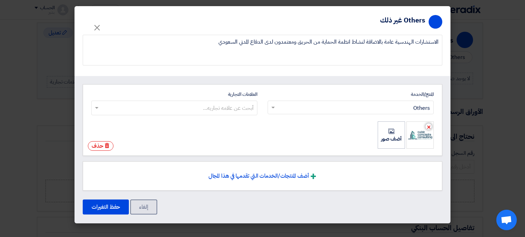
click at [207, 106] on input "العلامات التجارية أبحث عن علامه تجاريه..." at bounding box center [173, 107] width 159 height 11
click at [208, 109] on input "العلامات التجارية أبحث عن علامه تجاريه... Type to search" at bounding box center [173, 107] width 159 height 11
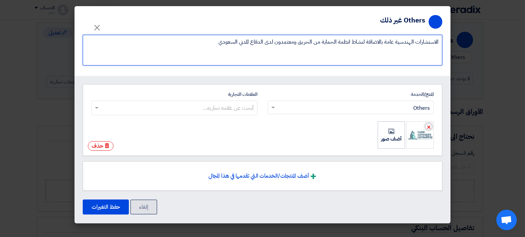
drag, startPoint x: 218, startPoint y: 43, endPoint x: 472, endPoint y: 43, distance: 254.4
click at [472, 43] on modal-container "Profile > Others غير ذلك × المنتج/الخدمة ابحث عن المنتج/الخدمة × Others × العلا…" at bounding box center [262, 118] width 525 height 237
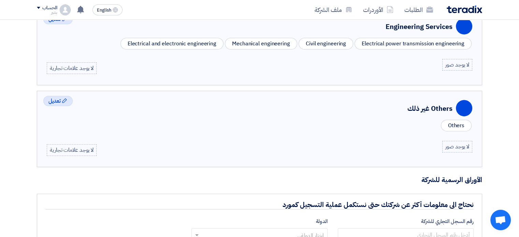
scroll to position [210, 0]
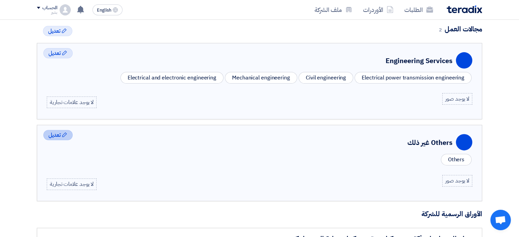
click at [47, 134] on div "Edit تعديل" at bounding box center [57, 135] width 29 height 10
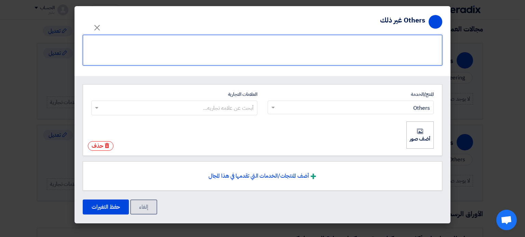
click at [295, 55] on textarea at bounding box center [262, 50] width 359 height 31
paste textarea "NLD/RUH/120825/0012"
type textarea "NLD/RUH/120825/0012"
drag, startPoint x: 451, startPoint y: 47, endPoint x: 524, endPoint y: 44, distance: 73.5
click at [524, 44] on modal-container "Profile > Others غير ذلك × المنتج/الخدمة ابحث عن المنتج/الخدمة × Others × العلا…" at bounding box center [262, 118] width 525 height 237
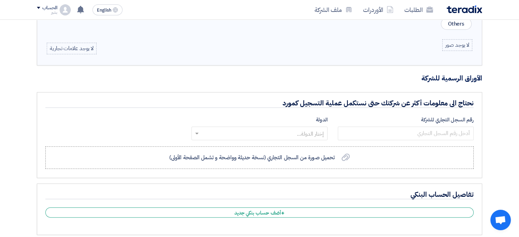
scroll to position [415, 0]
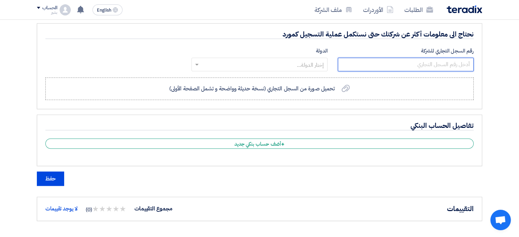
click at [387, 62] on input "number" at bounding box center [406, 65] width 136 height 14
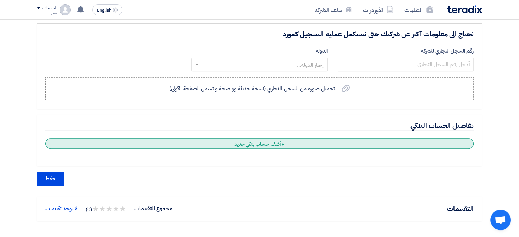
click at [281, 142] on div "+ أضف حساب بنكي جديد" at bounding box center [259, 144] width 429 height 10
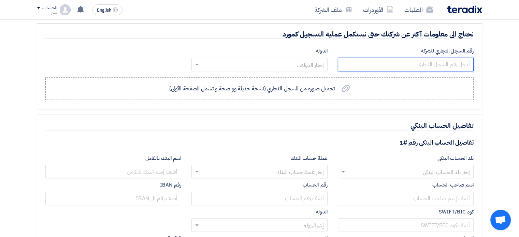
click at [396, 62] on input "number" at bounding box center [406, 65] width 136 height 14
type input "1009183690"
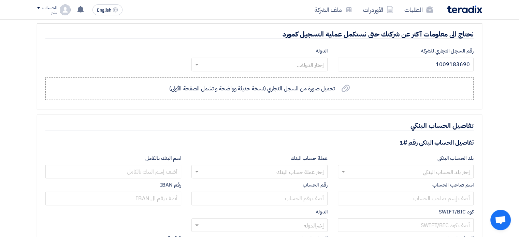
click at [295, 59] on input "text" at bounding box center [263, 64] width 122 height 11
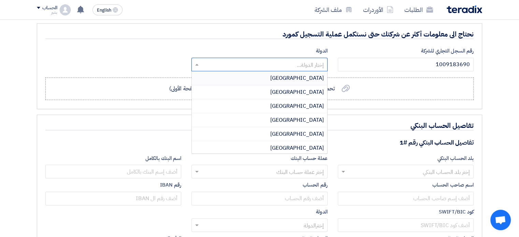
type input "س"
type input "sa"
click at [302, 116] on span "[GEOGRAPHIC_DATA]" at bounding box center [297, 120] width 54 height 8
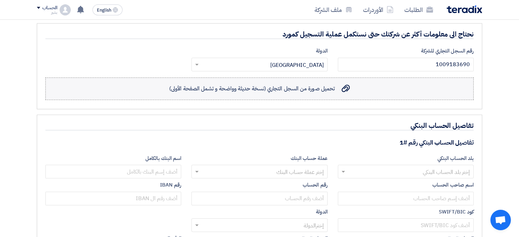
click at [309, 90] on span "تحميل صورة من السجل التجاري (نسخة حديثة وواضحة و تشمل الصفحة الأولى)" at bounding box center [252, 89] width 166 height 8
click at [0, 0] on input "تحميل صورة من السجل التجاري (نسخة حديثة وواضحة و تشمل الصفحة الأولى) تحميل صورة…" at bounding box center [0, 0] width 0 height 0
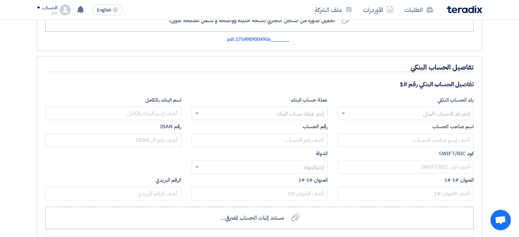
scroll to position [517, 0]
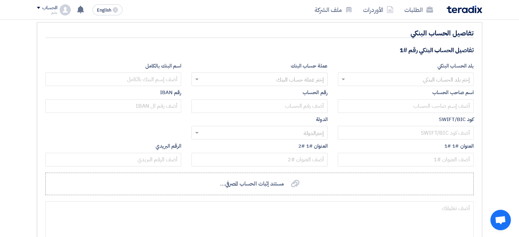
click at [411, 78] on input "text" at bounding box center [410, 79] width 122 height 11
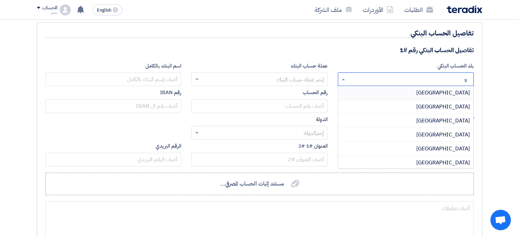
type input "sa"
click at [423, 131] on div "[GEOGRAPHIC_DATA]" at bounding box center [405, 135] width 135 height 14
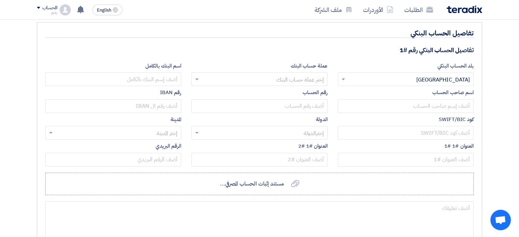
click at [299, 78] on input "text" at bounding box center [263, 79] width 122 height 11
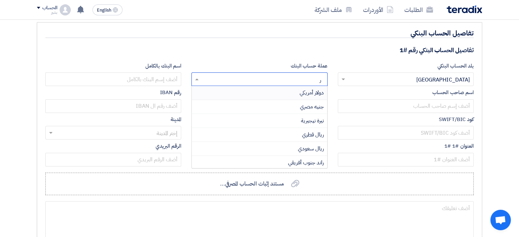
type input "ري"
click at [307, 146] on span "ريال سعودي" at bounding box center [311, 149] width 26 height 8
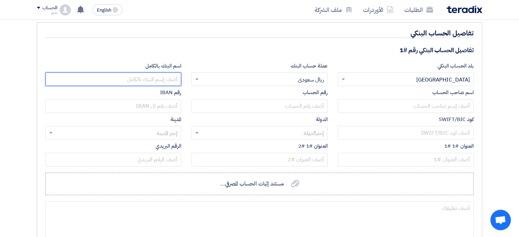
click at [166, 78] on input "text" at bounding box center [113, 79] width 136 height 14
type input "بنك الانماء"
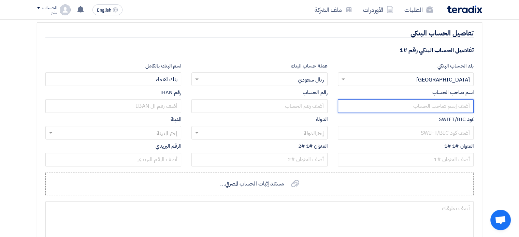
click at [396, 107] on input "text" at bounding box center [406, 106] width 136 height 14
type input "[PERSON_NAME]"
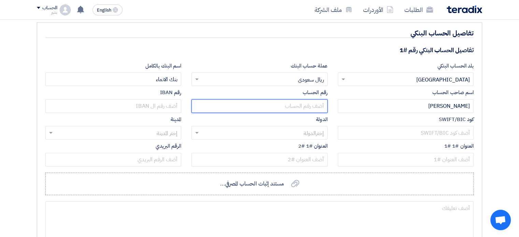
click at [299, 105] on input "text" at bounding box center [260, 106] width 136 height 14
drag, startPoint x: 278, startPoint y: 103, endPoint x: 381, endPoint y: 103, distance: 103.8
click at [381, 103] on div "بلد الحساب البنكي إختر بلد الحساب البنكي × [GEOGRAPHIC_DATA] × عملة حساب البنك …" at bounding box center [259, 115] width 439 height 107
type input "68206224677000"
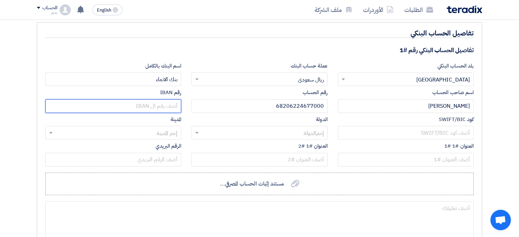
click at [144, 105] on input "text" at bounding box center [113, 106] width 136 height 14
paste input "68206224677000"
type input "ٍ[FINANCIAL_ID]"
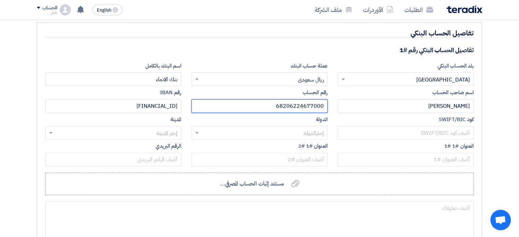
click at [213, 103] on input "68206224677000" at bounding box center [260, 106] width 136 height 14
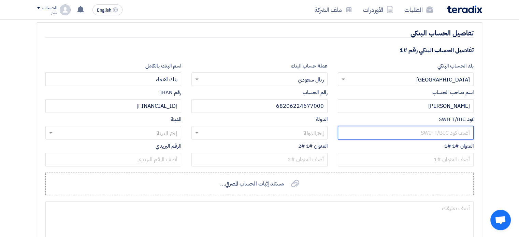
click at [392, 129] on input "text" at bounding box center [406, 133] width 136 height 14
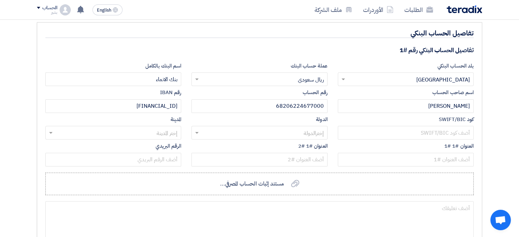
click at [304, 133] on input "text" at bounding box center [263, 133] width 122 height 11
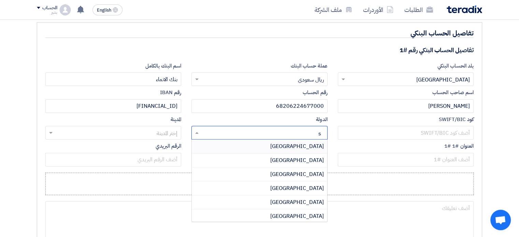
type input "sa"
click at [308, 185] on span "[GEOGRAPHIC_DATA]" at bounding box center [297, 188] width 54 height 8
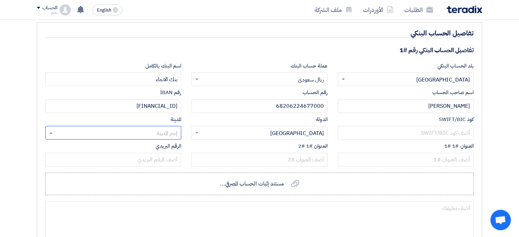
click at [161, 131] on input "text" at bounding box center [117, 133] width 122 height 11
type input "riy"
click at [170, 145] on span "[GEOGRAPHIC_DATA]" at bounding box center [151, 146] width 54 height 8
click at [257, 180] on span "مستند إثبات الحساب المصرفي..." at bounding box center [252, 184] width 64 height 8
click at [0, 0] on input "مستند إثبات الحساب المصرفي... مستند إثبات الحساب المصرفي..." at bounding box center [0, 0] width 0 height 0
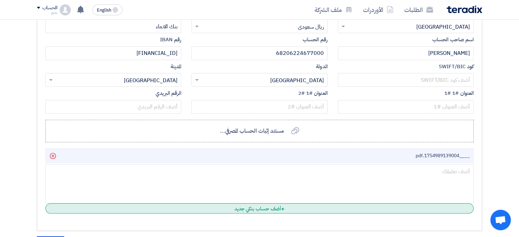
scroll to position [654, 0]
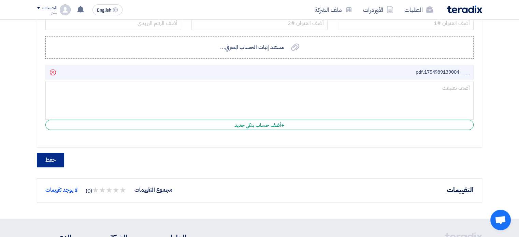
click at [45, 157] on button "حفظ" at bounding box center [50, 160] width 27 height 14
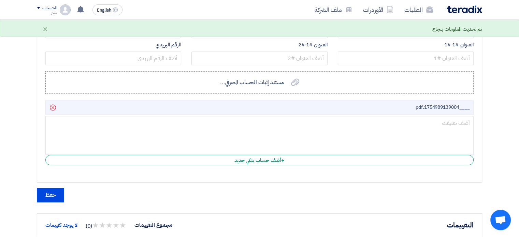
scroll to position [620, 0]
click at [55, 192] on button "حفظ" at bounding box center [50, 194] width 27 height 14
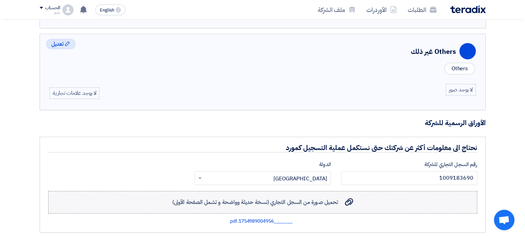
scroll to position [210, 0]
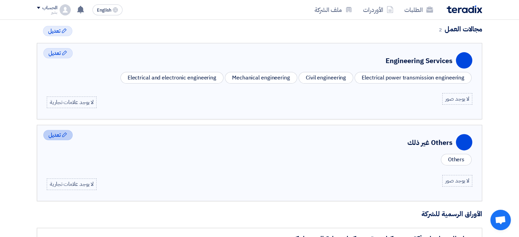
click at [55, 134] on span "تعديل" at bounding box center [54, 135] width 12 height 8
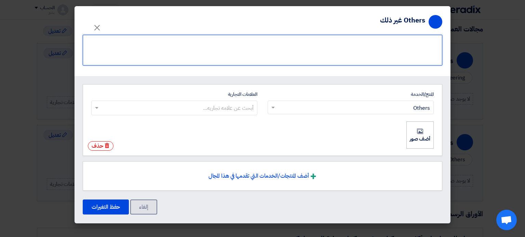
click at [376, 46] on textarea at bounding box center [262, 50] width 359 height 31
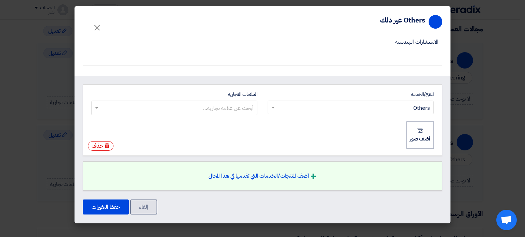
click at [290, 174] on span "أضف المنتجات/الخدمات التي تقدمها في هذا المجال" at bounding box center [258, 176] width 100 height 8
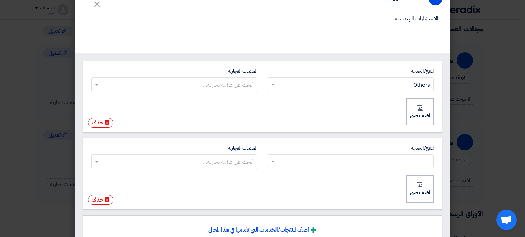
scroll to position [34, 0]
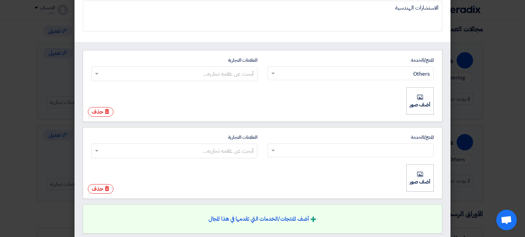
click at [106, 185] on div "حذف حذف" at bounding box center [101, 189] width 26 height 10
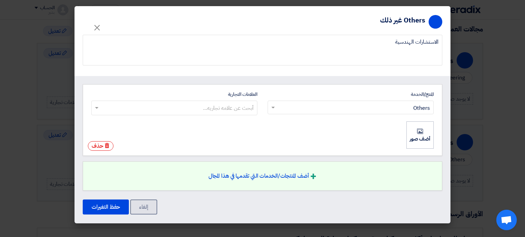
scroll to position [0, 0]
click at [279, 173] on span "أضف المنتجات/الخدمات التي تقدمها في هذا المجال" at bounding box center [258, 176] width 100 height 8
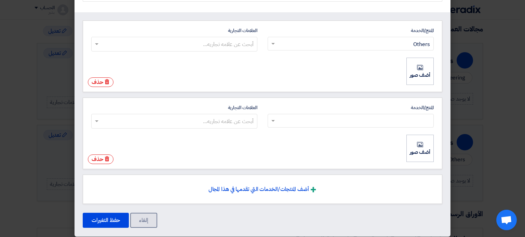
scroll to position [68, 0]
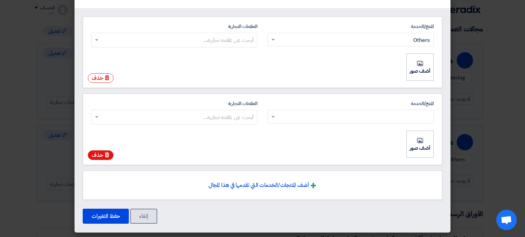
click at [110, 152] on icon "حذف" at bounding box center [107, 154] width 5 height 5
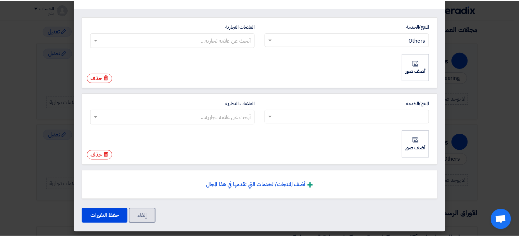
scroll to position [0, 0]
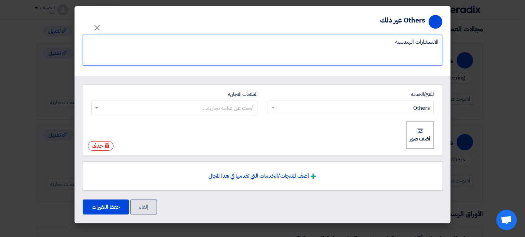
click at [343, 52] on textarea at bounding box center [262, 50] width 359 height 31
type textarea "الاستشارات الهندسية ومعتمدين لدى الدفاع المدني السعودي"
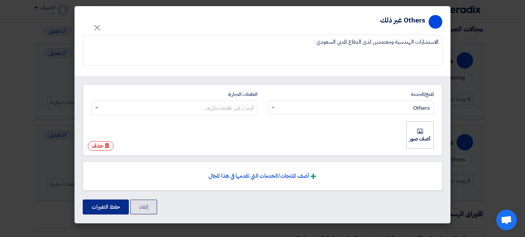
click at [99, 207] on button "حفظ التغيرات" at bounding box center [106, 207] width 46 height 15
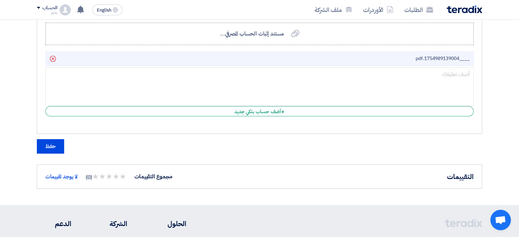
scroll to position [722, 0]
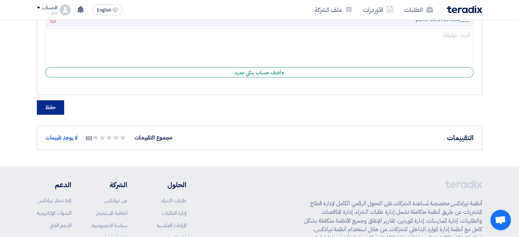
click at [58, 105] on button "حفظ" at bounding box center [50, 107] width 27 height 14
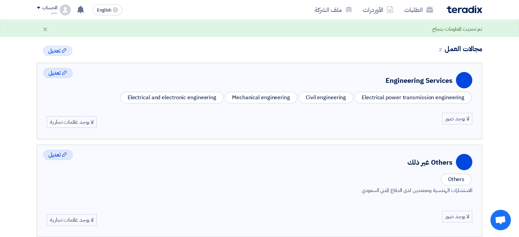
scroll to position [0, 0]
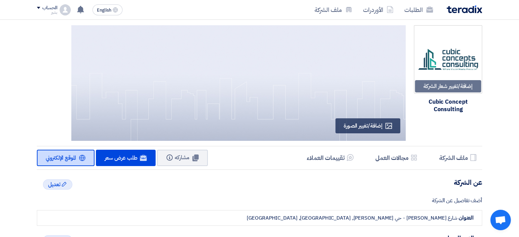
click at [70, 158] on span "الموقع الإلكتروني" at bounding box center [61, 158] width 30 height 8
